Goal: Task Accomplishment & Management: Manage account settings

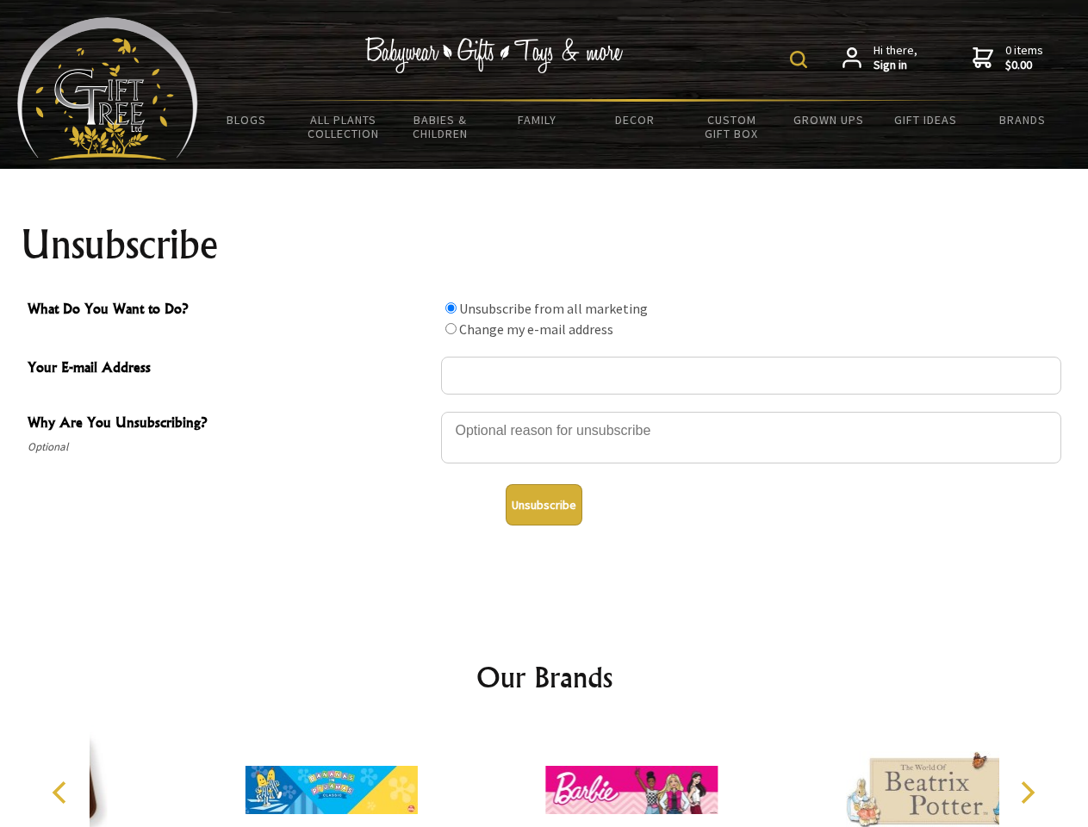
click at [801, 59] on img at bounding box center [798, 59] width 17 height 17
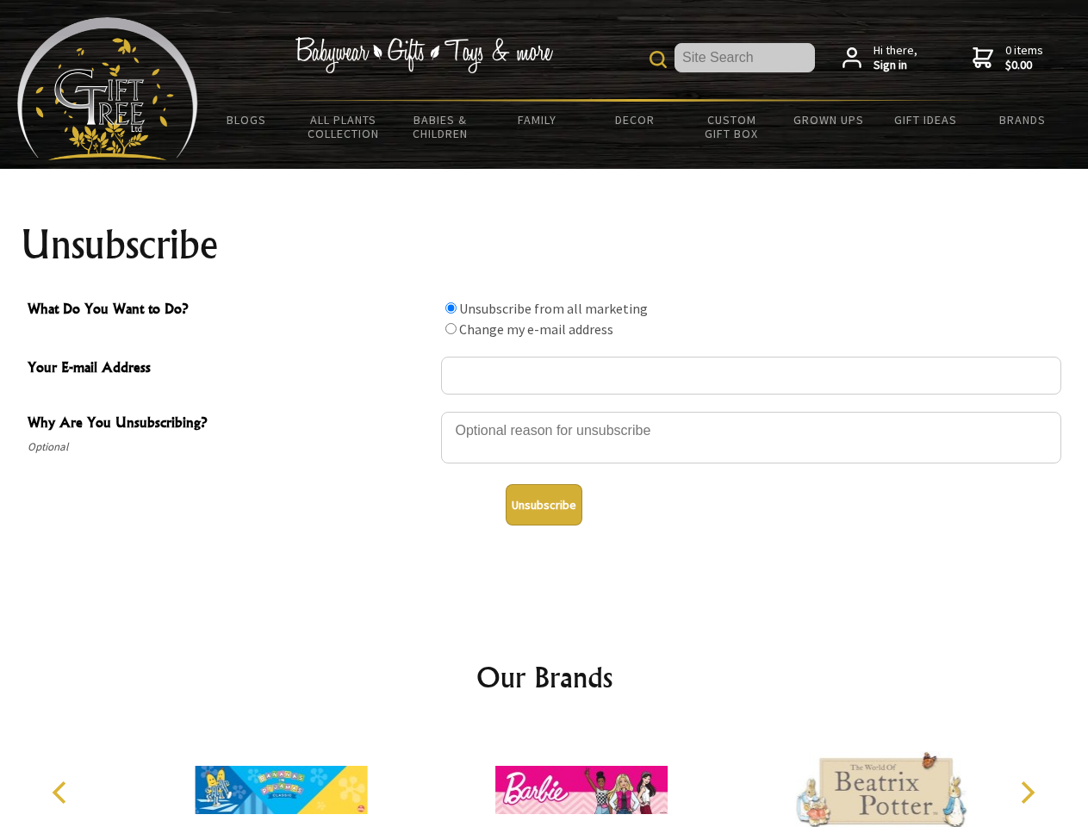
click at [544, 411] on div at bounding box center [751, 440] width 620 height 60
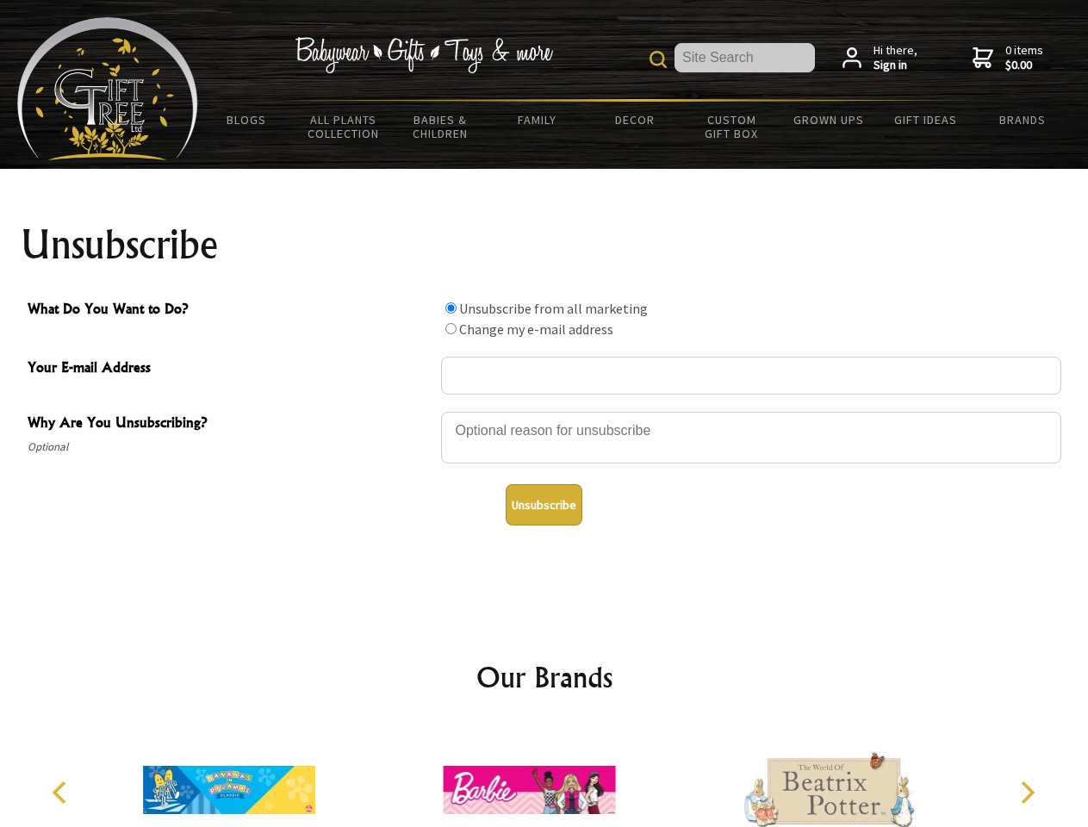
click at [450, 307] on input "What Do You Want to Do?" at bounding box center [450, 307] width 11 height 11
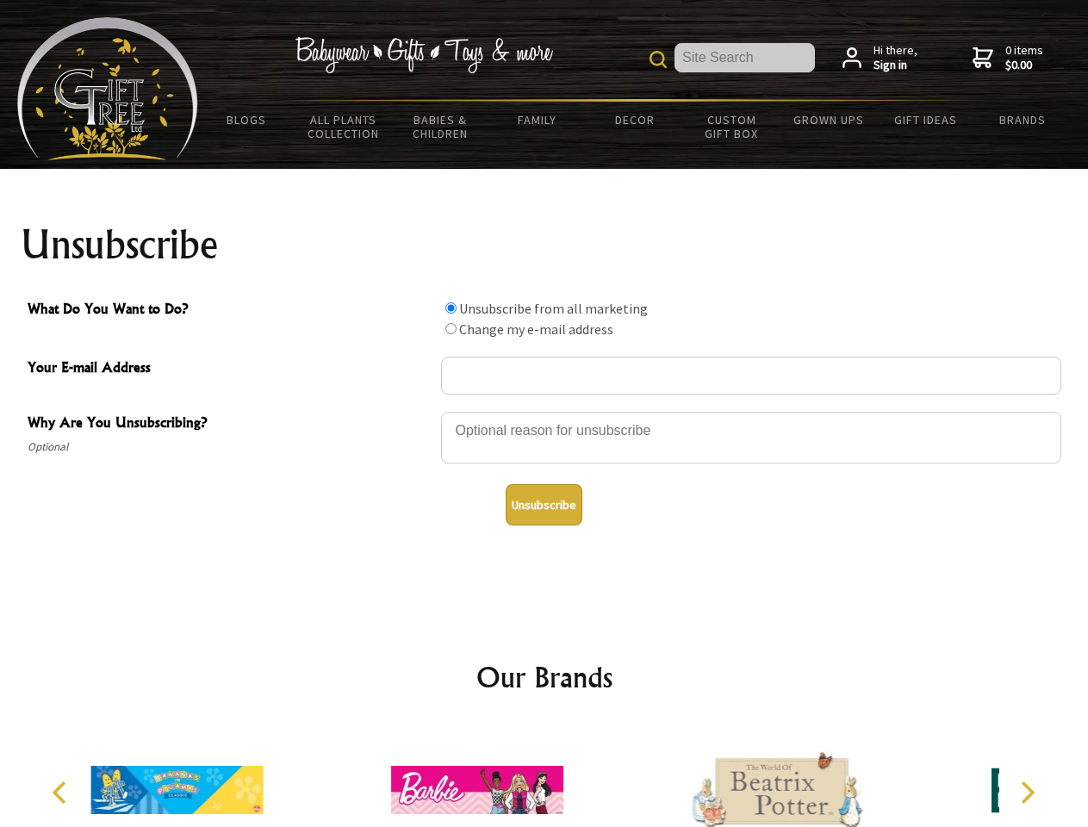
click at [450, 328] on input "What Do You Want to Do?" at bounding box center [450, 328] width 11 height 11
radio input "true"
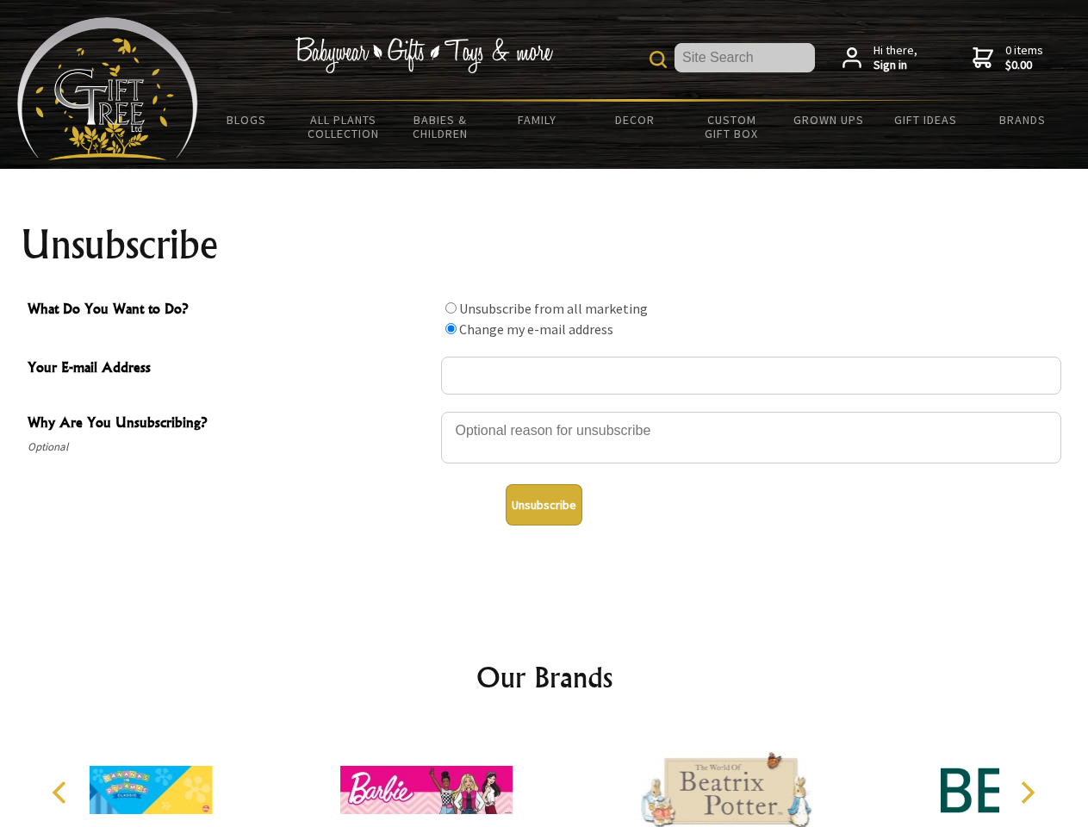
click at [543, 505] on button "Unsubscribe" at bounding box center [544, 504] width 77 height 41
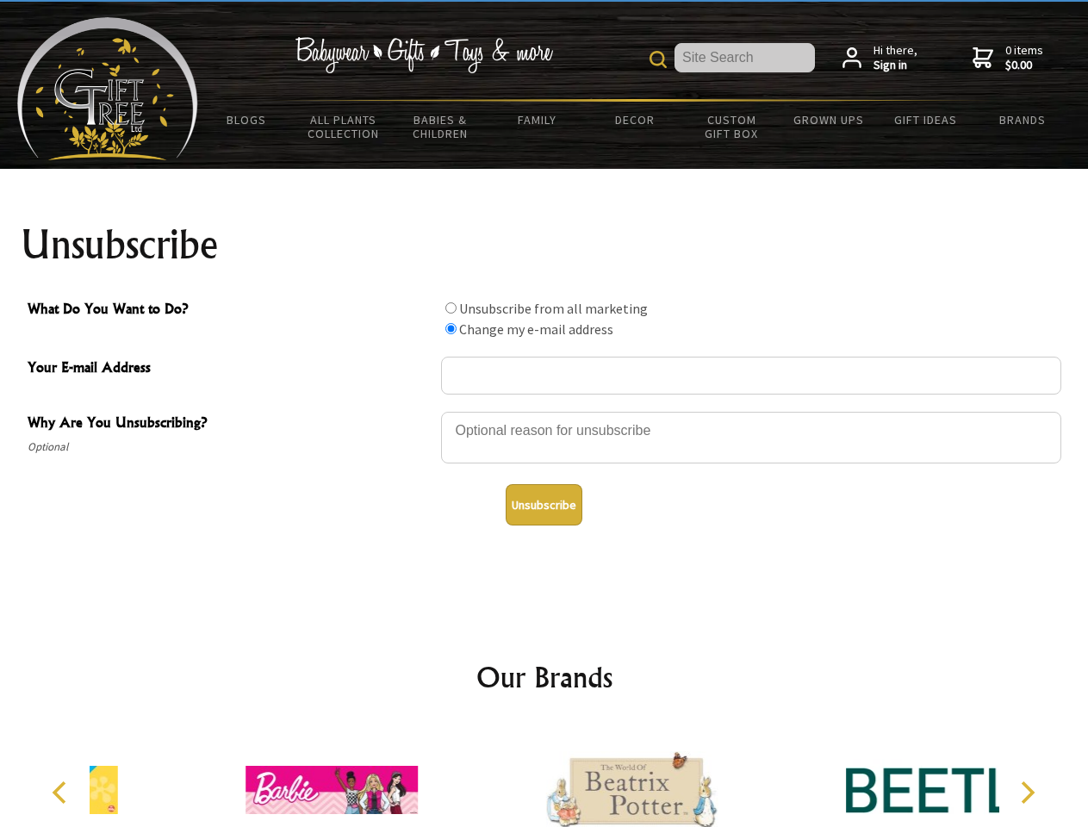
click at [62, 792] on icon "Previous" at bounding box center [61, 792] width 22 height 22
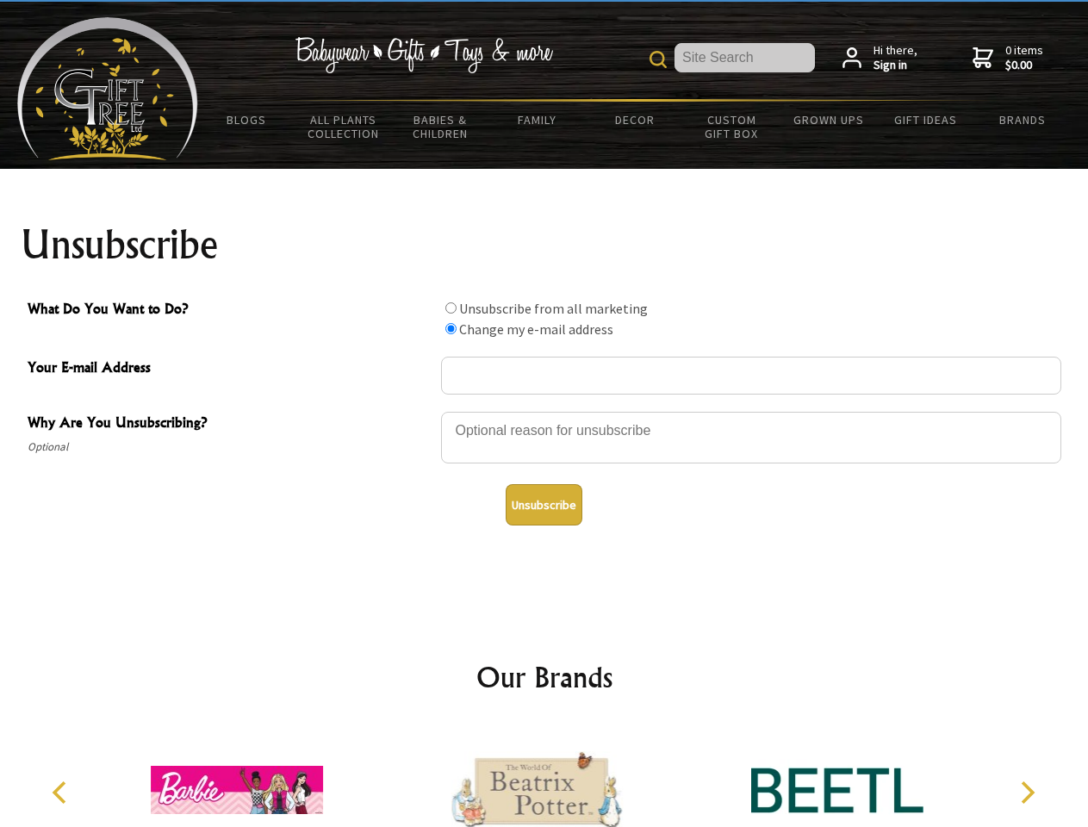
click at [1027, 792] on icon "Next" at bounding box center [1026, 792] width 22 height 22
